Goal: Navigation & Orientation: Find specific page/section

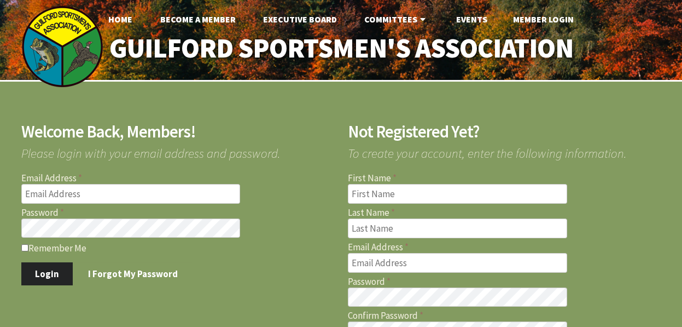
type input "pjdclark@gmail.com"
click at [24, 248] on input "Remember Me" at bounding box center [24, 247] width 7 height 7
checkbox input "true"
click at [55, 273] on button "Login" at bounding box center [47, 273] width 52 height 23
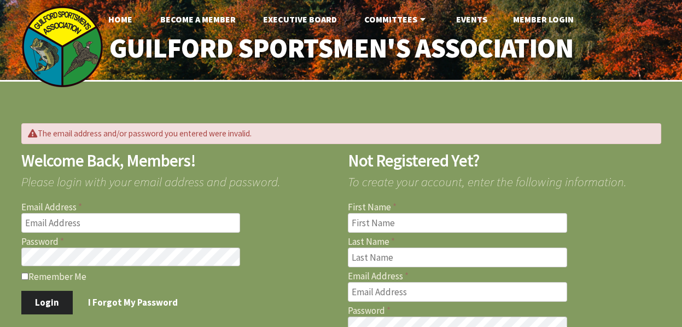
type input "pjdclark@gmail.com"
click at [0, 255] on html "Home Become A Member Executive Board Committees Archery Fish Stocking Game Stoc…" at bounding box center [341, 303] width 682 height 606
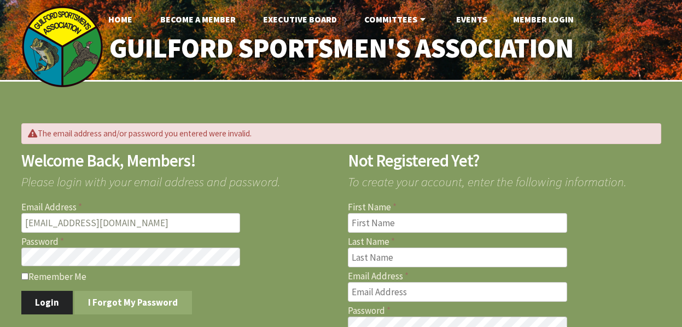
click at [102, 294] on link "I Forgot My Password" at bounding box center [133, 302] width 118 height 23
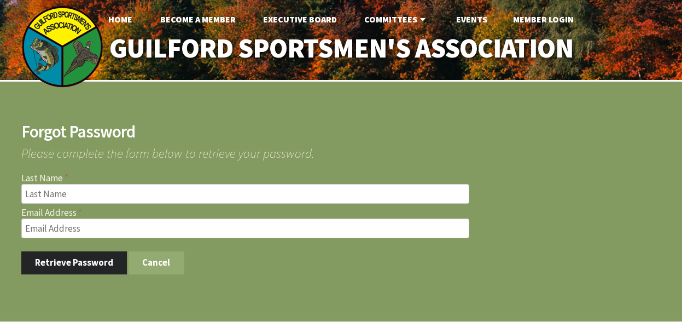
click at [154, 264] on button "Cancel" at bounding box center [157, 262] width 56 height 23
click at [152, 258] on button "Cancel" at bounding box center [157, 262] width 56 height 23
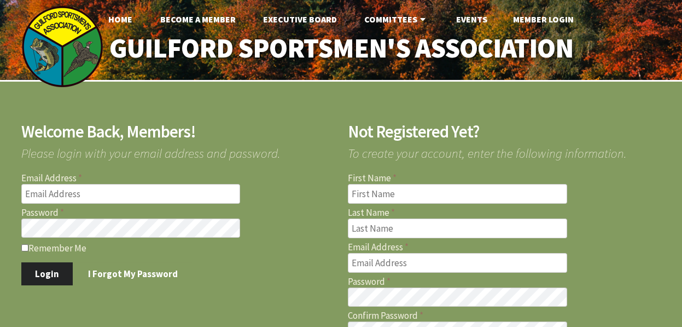
type input "pjdclark@gmail.com"
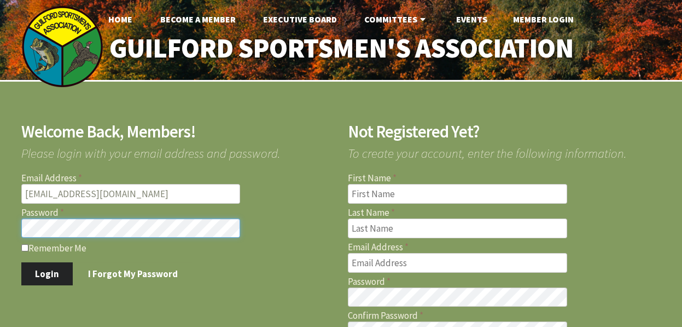
click at [14, 225] on div "Welcome Back, Members! Please login with your email address and password. Email…" at bounding box center [171, 197] width 327 height 176
click at [24, 245] on input "Remember Me" at bounding box center [24, 247] width 7 height 7
checkbox input "true"
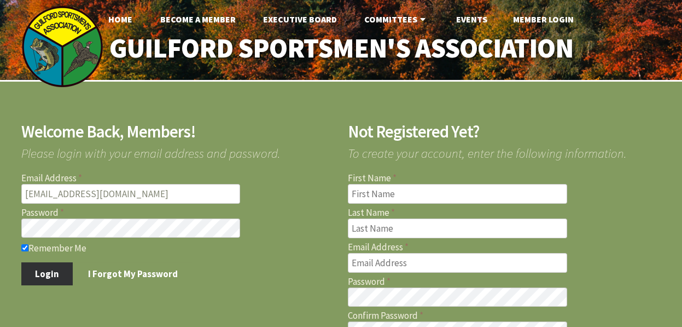
click at [48, 271] on button "Login" at bounding box center [47, 273] width 52 height 23
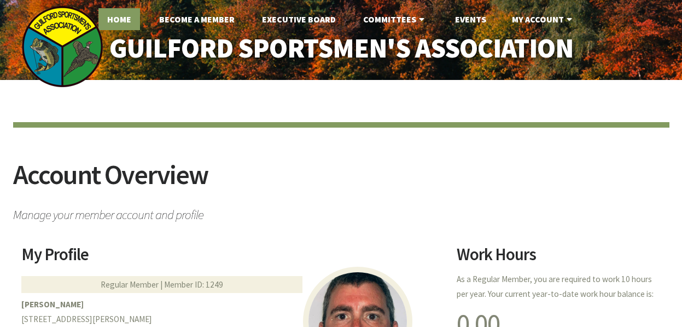
click at [122, 20] on link "Home" at bounding box center [119, 19] width 42 height 22
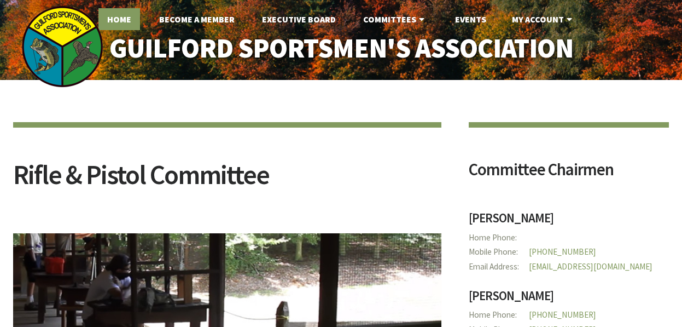
click at [121, 20] on link "Home" at bounding box center [119, 19] width 42 height 22
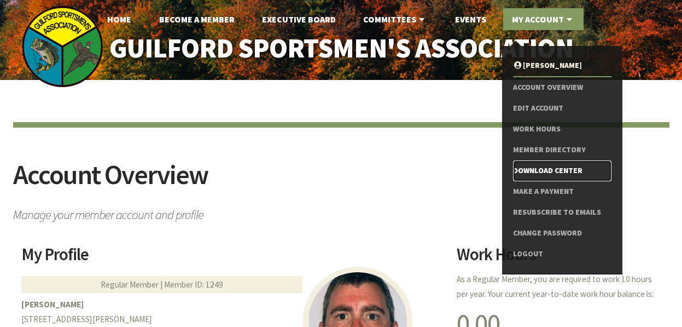
click at [540, 171] on link "Download Center" at bounding box center [562, 170] width 98 height 21
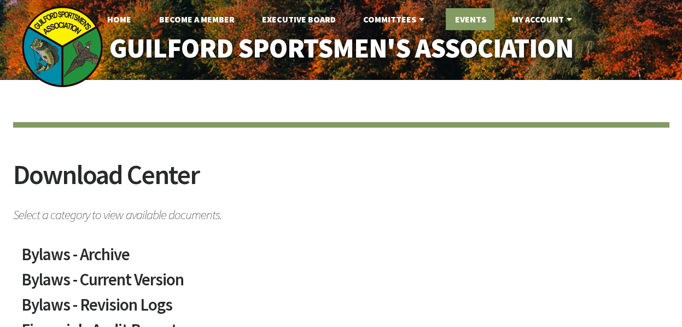
click at [471, 19] on link "Events" at bounding box center [470, 19] width 49 height 22
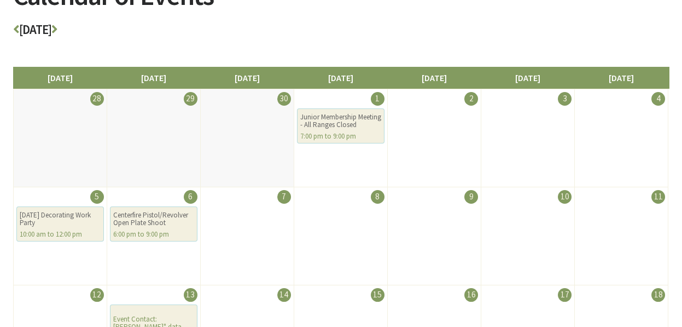
scroll to position [218, 0]
